Goal: Find specific page/section: Find specific page/section

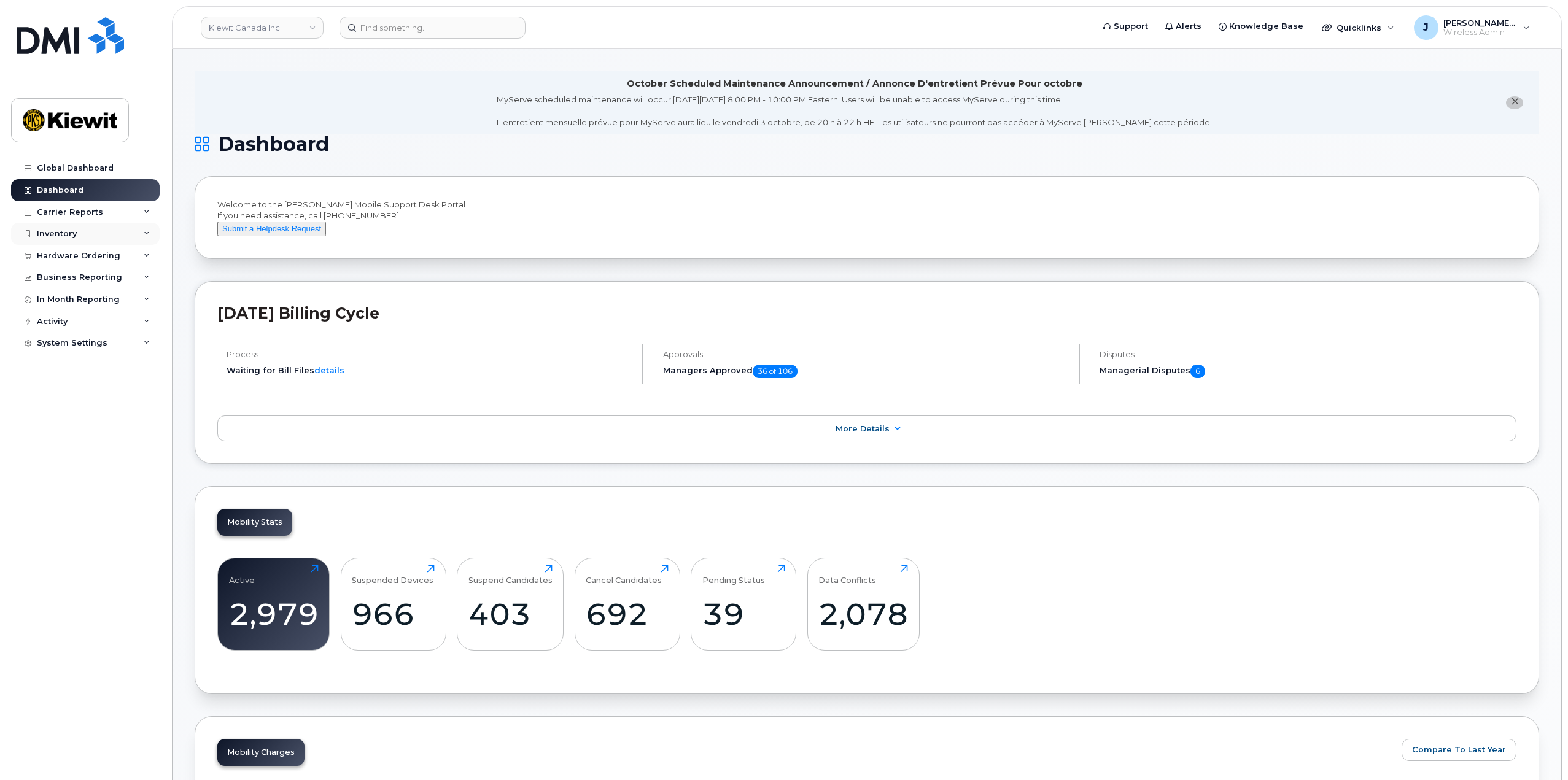
click at [143, 235] on div "Inventory" at bounding box center [85, 234] width 149 height 22
click at [90, 262] on div "Mobility Devices" at bounding box center [77, 256] width 69 height 11
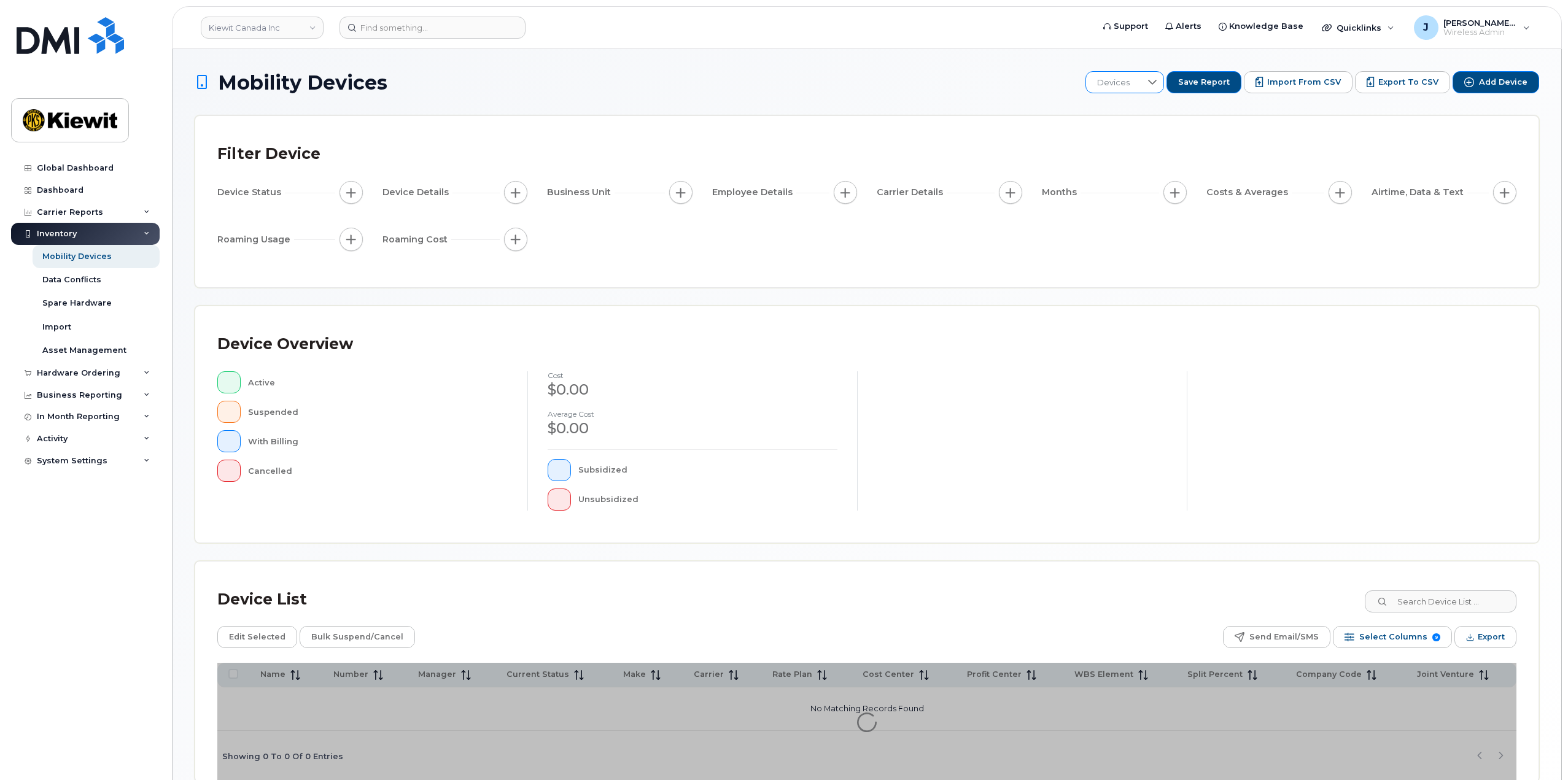
click at [1153, 83] on div at bounding box center [1152, 82] width 23 height 21
click at [288, 40] on header "Kiewit Canada Inc Support Alerts Knowledge Base Quicklinks Suspend / Cancel Dev…" at bounding box center [866, 27] width 1390 height 43
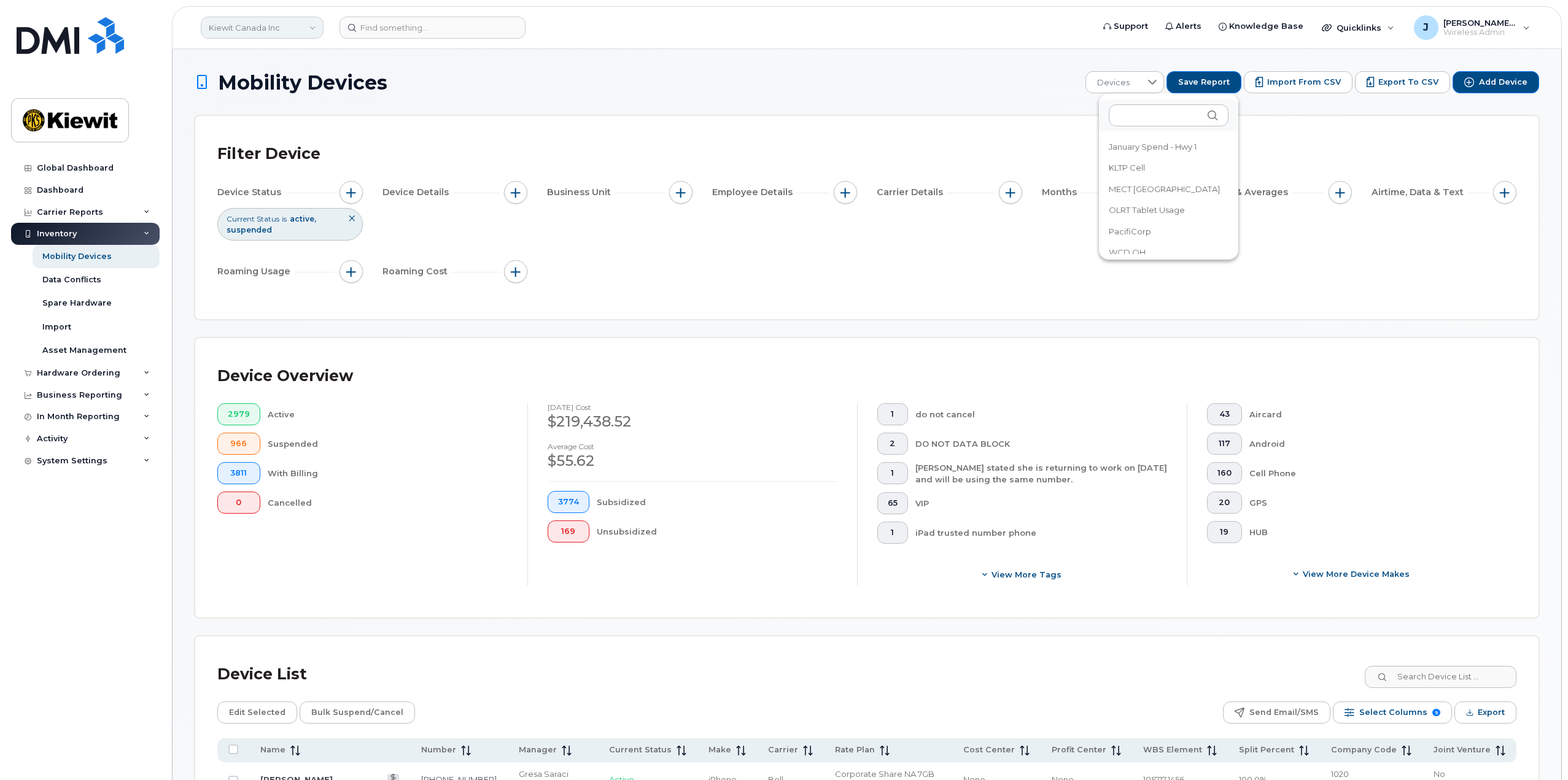
click at [286, 27] on link "Kiewit Canada Inc" at bounding box center [262, 27] width 123 height 22
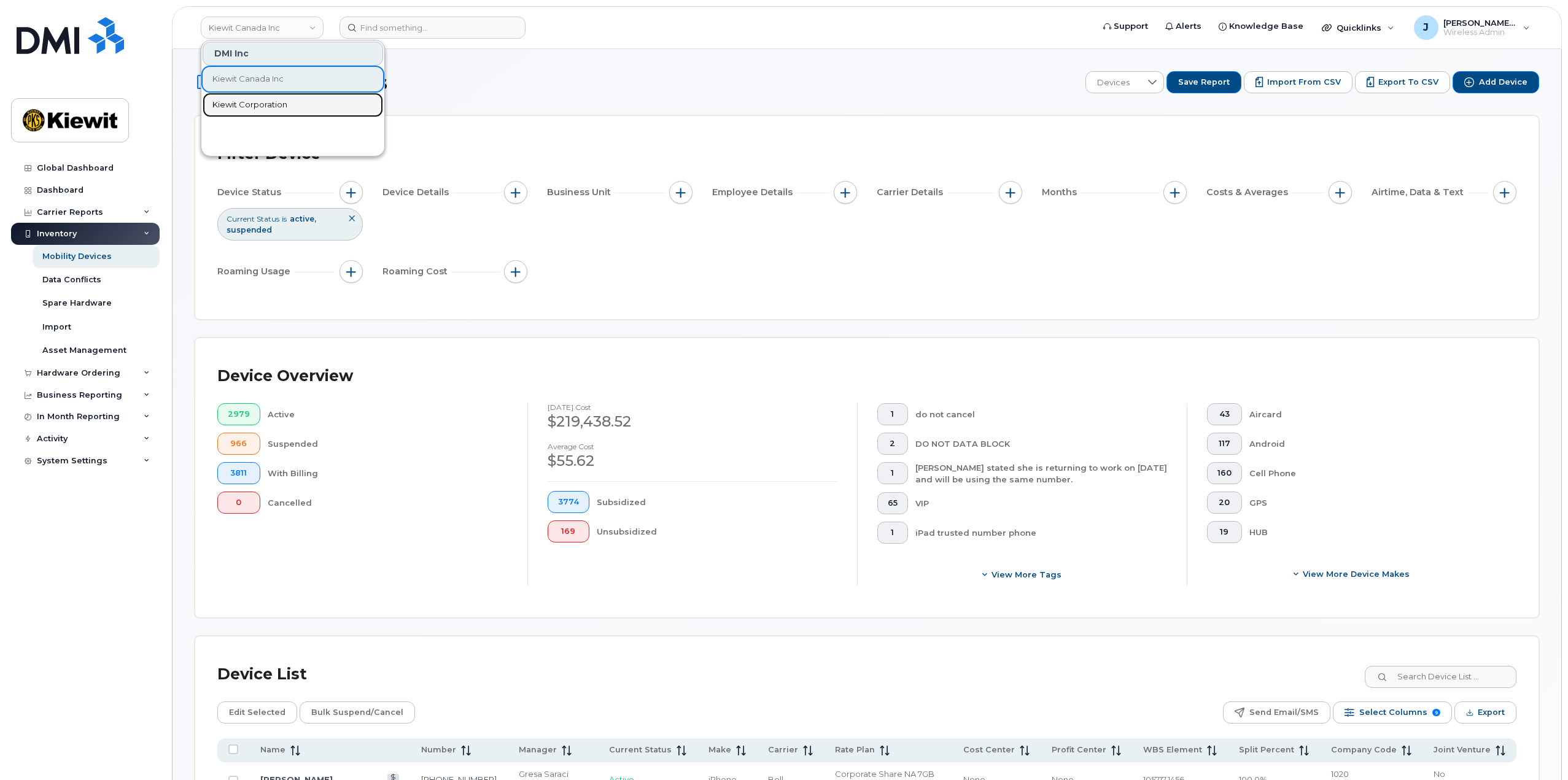
click at [259, 100] on span "Kiewit Corporation" at bounding box center [250, 105] width 75 height 13
